Goal: Check status

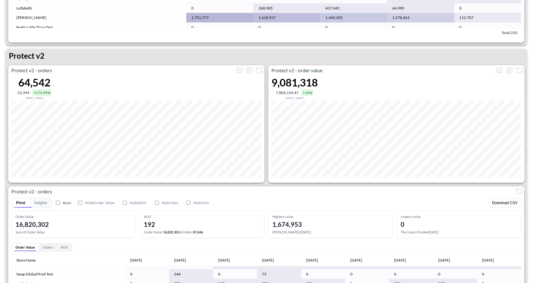
scroll to position [1178, 0]
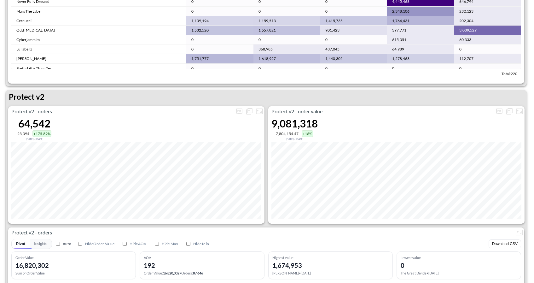
scroll to position [1182, 0]
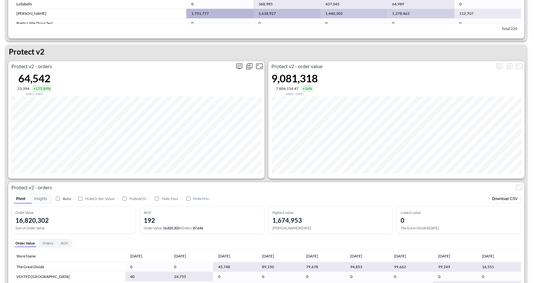
click at [239, 68] on icon "more" at bounding box center [239, 66] width 6 height 6
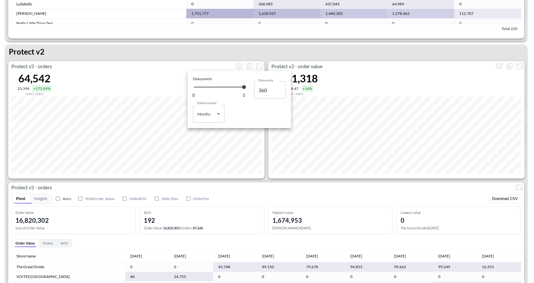
click at [219, 114] on body "BI.P.EYE, Interactive Analytics Dashboards 1 Filters Iso Date Jun 01, 2025 Glob…" at bounding box center [267, 141] width 534 height 283
click at [214, 130] on li "Days" at bounding box center [209, 129] width 32 height 9
type input "Days"
type input "125"
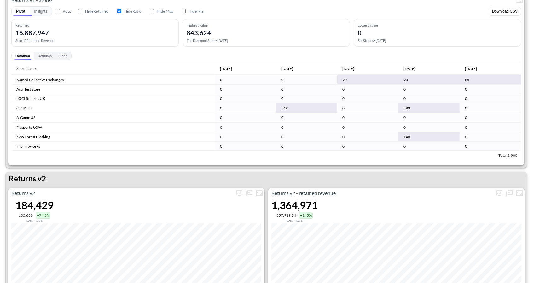
scroll to position [463, 0]
